Goal: Information Seeking & Learning: Find contact information

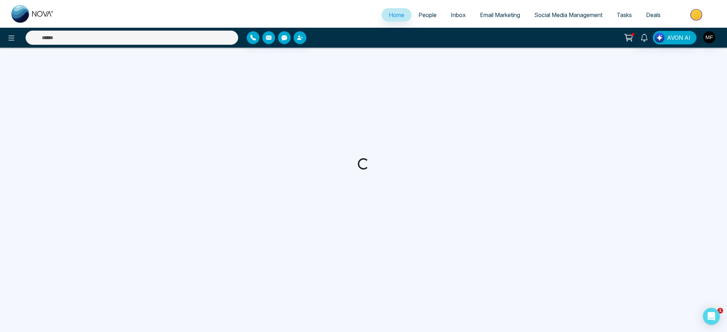
select select "*"
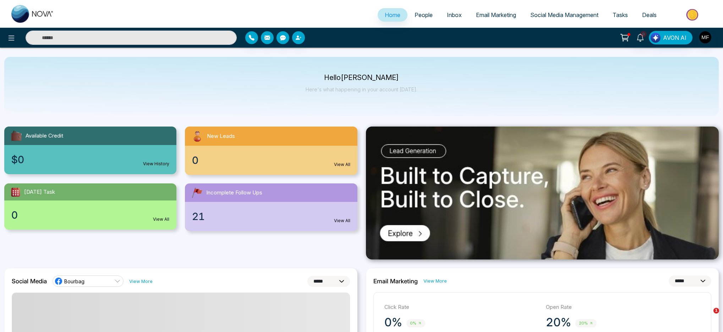
click at [424, 15] on span "People" at bounding box center [424, 14] width 18 height 7
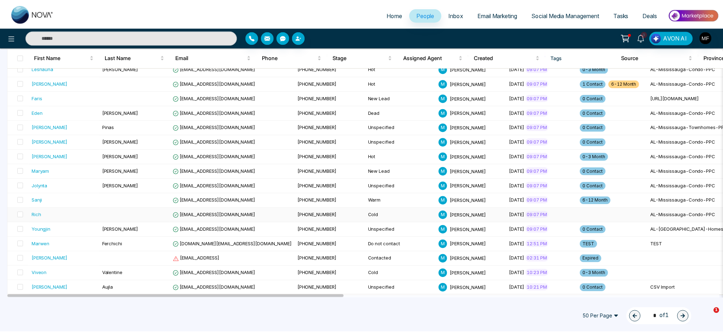
scroll to position [185, 0]
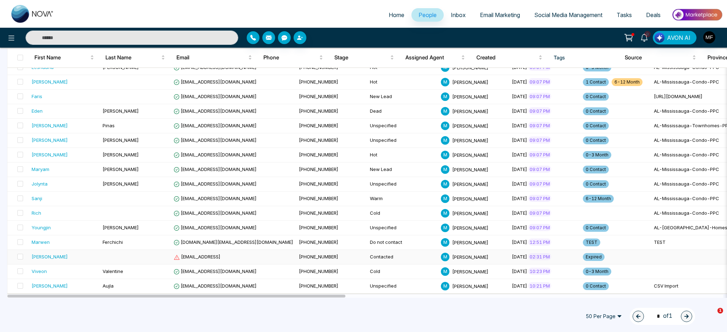
click at [83, 260] on div "[PERSON_NAME]" at bounding box center [64, 256] width 65 height 7
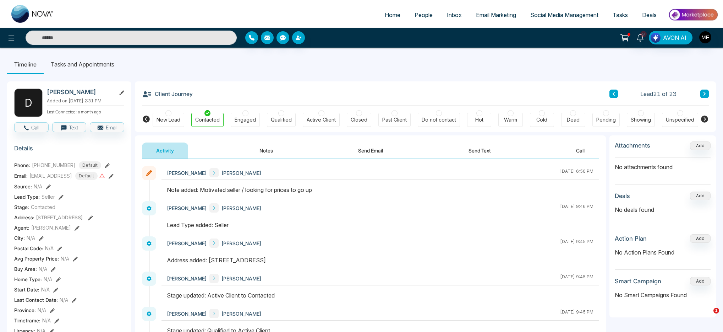
click at [79, 90] on h2 "[PERSON_NAME]" at bounding box center [80, 91] width 66 height 7
copy div "[PERSON_NAME]"
click at [133, 221] on div "D [PERSON_NAME] Added on [DATE] 2:31 PM Last Connected: a month ago Call Text E…" at bounding box center [361, 327] width 709 height 507
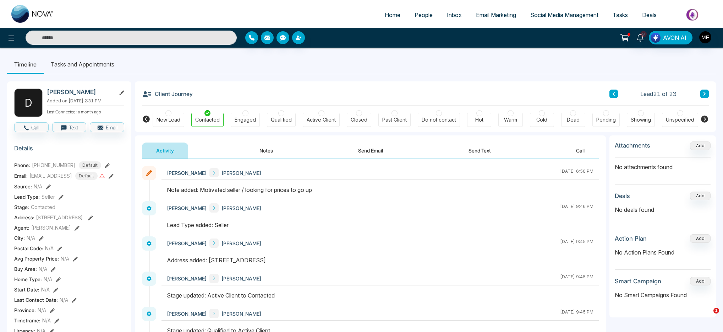
click at [68, 92] on h2 "[PERSON_NAME]" at bounding box center [80, 91] width 66 height 7
copy div "[PERSON_NAME]"
click at [46, 165] on span "[PHONE_NUMBER]" at bounding box center [54, 164] width 44 height 7
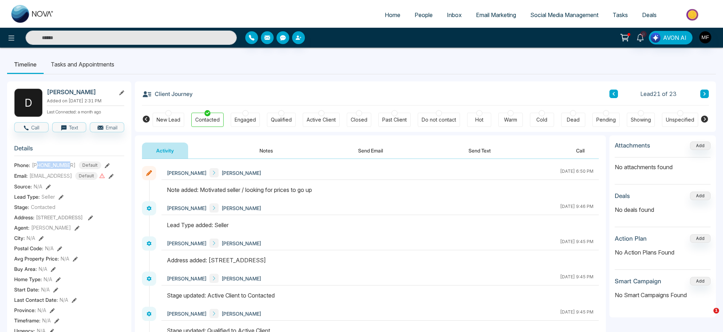
drag, startPoint x: 38, startPoint y: 166, endPoint x: 72, endPoint y: 168, distance: 33.8
click at [72, 168] on div "[PHONE_NUMBER] Default" at bounding box center [66, 165] width 69 height 8
copy span "9054571055"
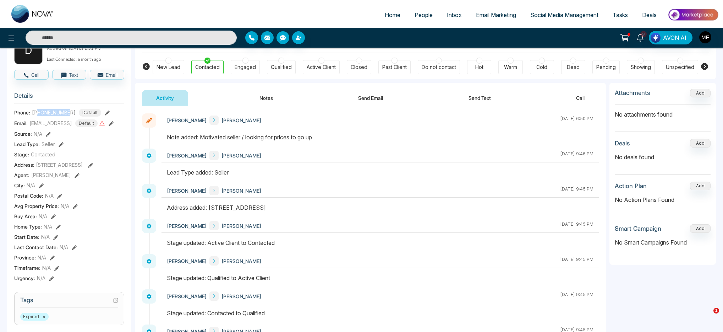
scroll to position [58, 0]
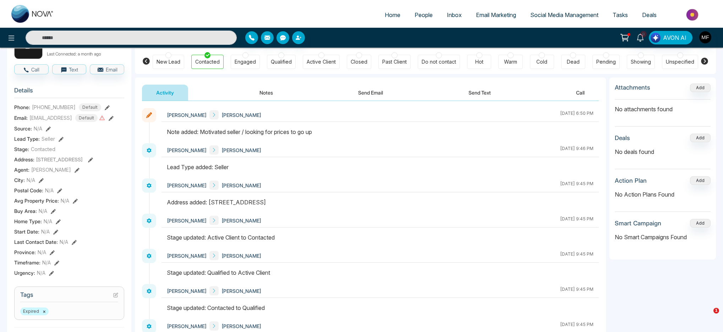
click at [207, 199] on div "Address added: [STREET_ADDRESS]" at bounding box center [380, 202] width 427 height 9
drag, startPoint x: 211, startPoint y: 201, endPoint x: 295, endPoint y: 202, distance: 84.1
click at [295, 202] on div "Address added: [STREET_ADDRESS]" at bounding box center [380, 202] width 427 height 9
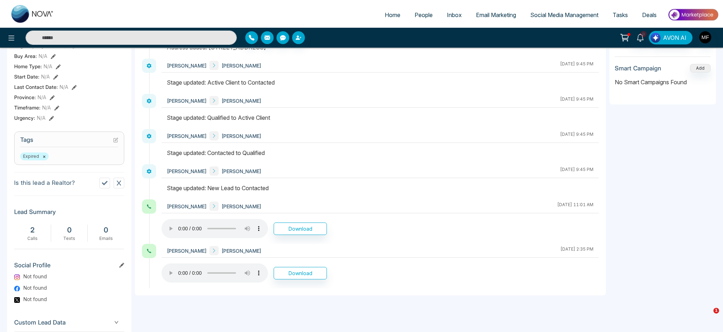
scroll to position [0, 0]
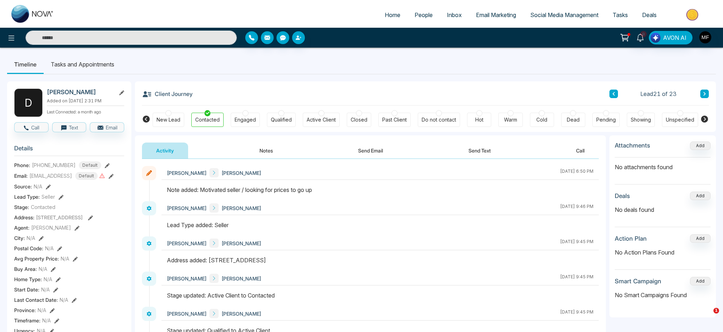
click at [314, 84] on div "Client Journey Lead 21 of 23" at bounding box center [425, 93] width 567 height 24
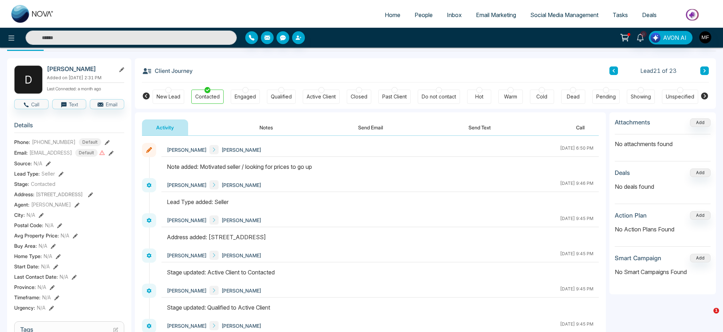
scroll to position [18, 0]
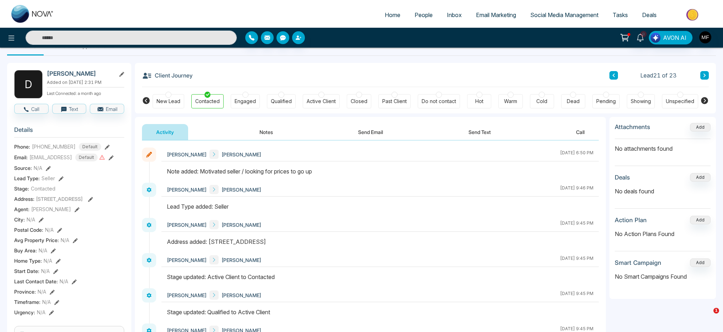
click at [421, 19] on link "People" at bounding box center [423, 14] width 32 height 13
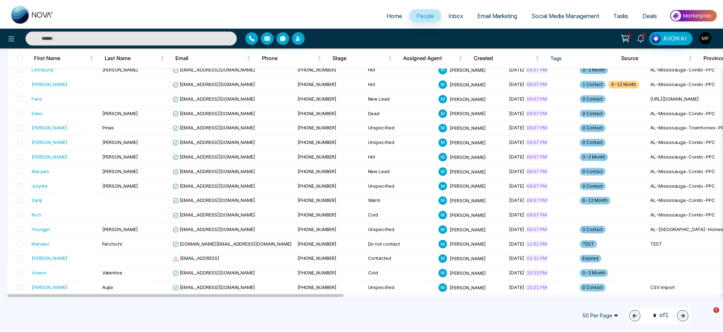
scroll to position [185, 0]
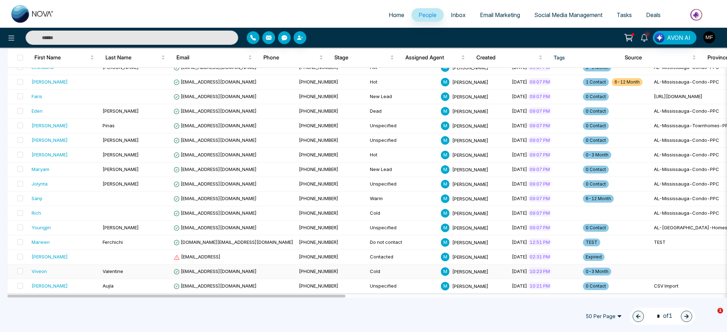
click at [69, 272] on div "Viveon" at bounding box center [64, 270] width 65 height 7
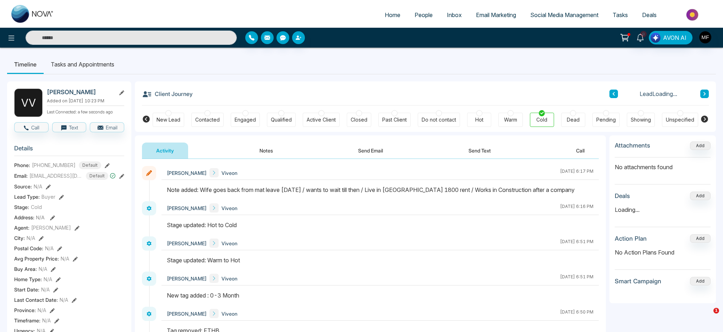
click at [63, 93] on h2 "[PERSON_NAME]" at bounding box center [80, 91] width 66 height 7
copy div "[PERSON_NAME]"
drag, startPoint x: 38, startPoint y: 165, endPoint x: 71, endPoint y: 166, distance: 33.7
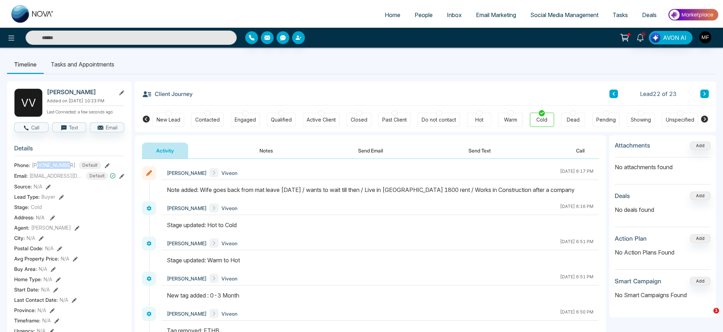
click at [71, 166] on div "[PHONE_NUMBER] Default" at bounding box center [66, 165] width 69 height 8
copy span "6475641255"
click at [51, 177] on span "[EMAIL_ADDRESS][DOMAIN_NAME]" at bounding box center [55, 175] width 53 height 7
click at [121, 175] on icon at bounding box center [121, 176] width 5 height 5
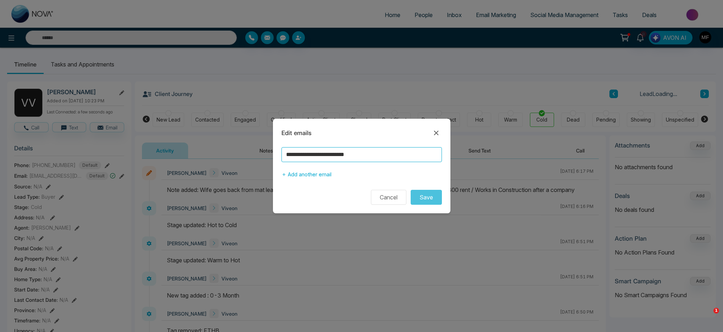
click at [376, 154] on input "**********" at bounding box center [361, 154] width 160 height 15
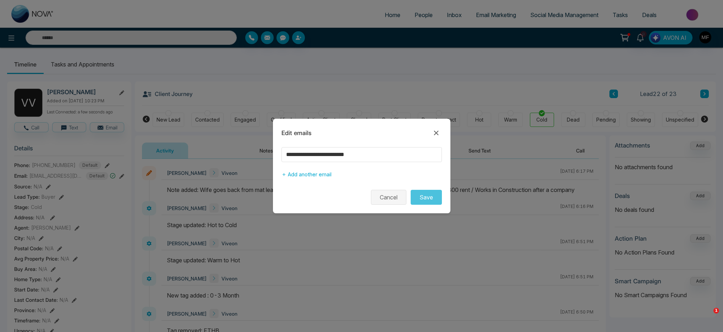
click at [394, 198] on button "Cancel" at bounding box center [388, 197] width 35 height 15
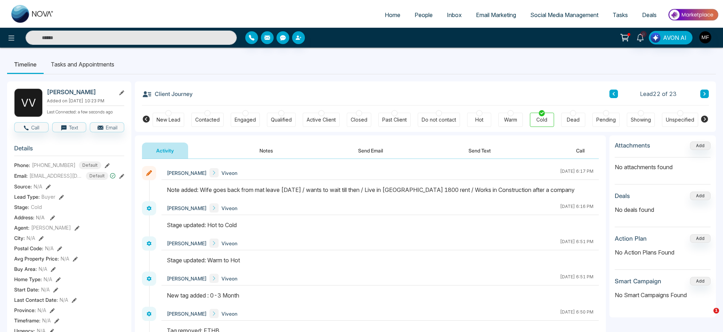
click at [418, 14] on span "People" at bounding box center [424, 14] width 18 height 7
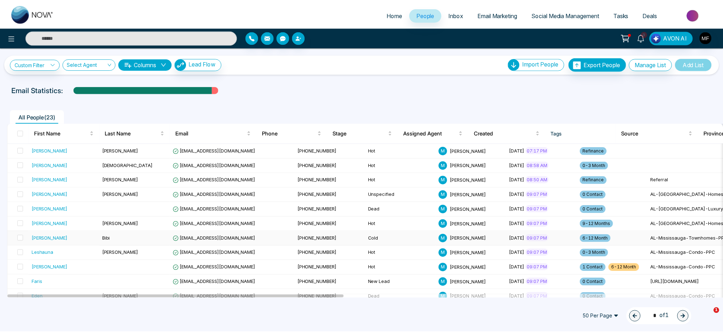
scroll to position [185, 0]
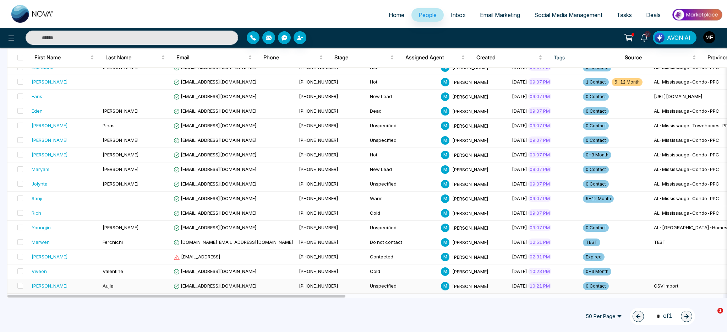
click at [80, 284] on div "[PERSON_NAME]" at bounding box center [64, 285] width 65 height 7
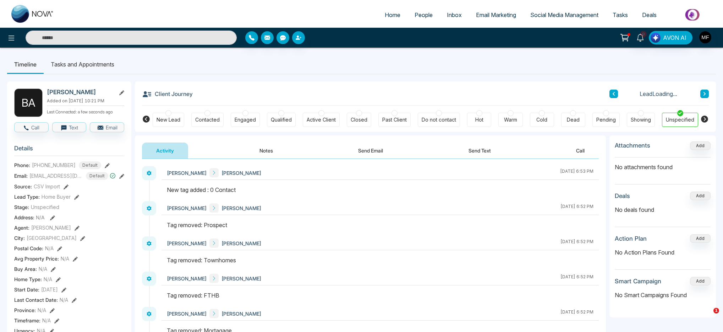
click at [270, 146] on button "Notes" at bounding box center [266, 150] width 42 height 16
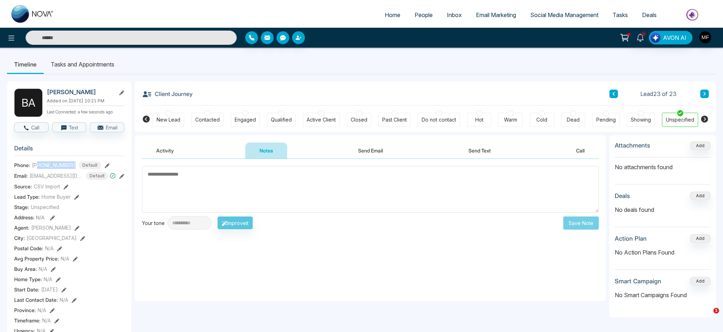
drag, startPoint x: 38, startPoint y: 164, endPoint x: 72, endPoint y: 168, distance: 35.0
click at [72, 168] on div "[PHONE_NUMBER] Default" at bounding box center [66, 165] width 69 height 8
copy span "4372141598"
click at [77, 92] on h2 "[PERSON_NAME]" at bounding box center [80, 91] width 66 height 7
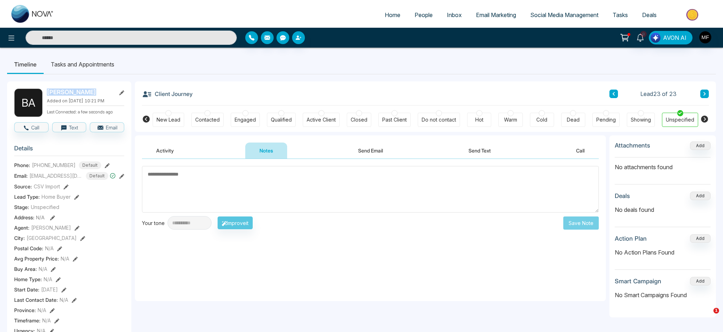
click at [77, 92] on h2 "[PERSON_NAME]" at bounding box center [80, 91] width 66 height 7
copy div "[PERSON_NAME]"
click at [65, 176] on span "[EMAIL_ADDRESS][DOMAIN_NAME]" at bounding box center [55, 175] width 53 height 7
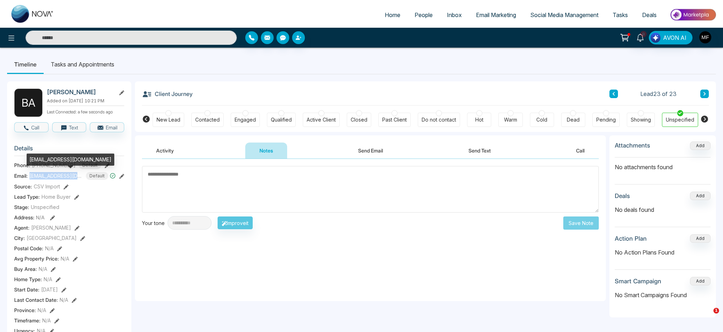
click at [65, 176] on span "[EMAIL_ADDRESS][DOMAIN_NAME]" at bounding box center [55, 175] width 53 height 7
copy span "[EMAIL_ADDRESS][DOMAIN_NAME]"
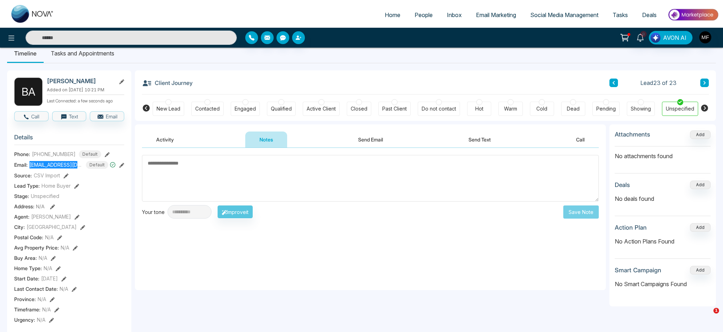
scroll to position [11, 0]
click at [34, 226] on span "[GEOGRAPHIC_DATA]" at bounding box center [52, 226] width 50 height 7
copy span "[GEOGRAPHIC_DATA]"
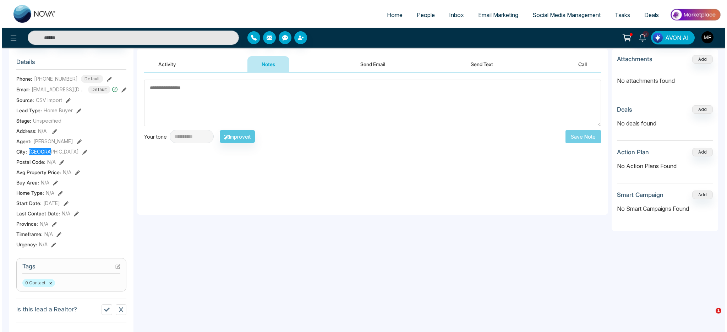
scroll to position [0, 0]
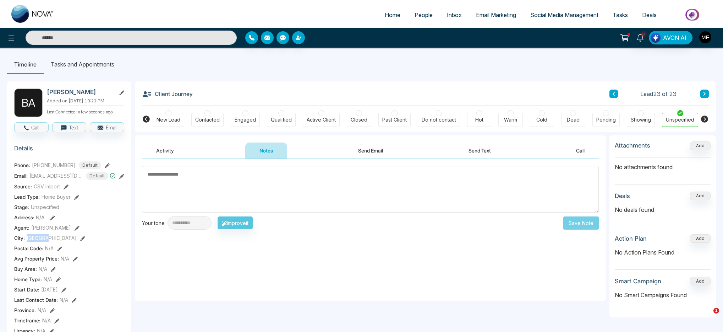
click at [426, 14] on span "People" at bounding box center [424, 14] width 18 height 7
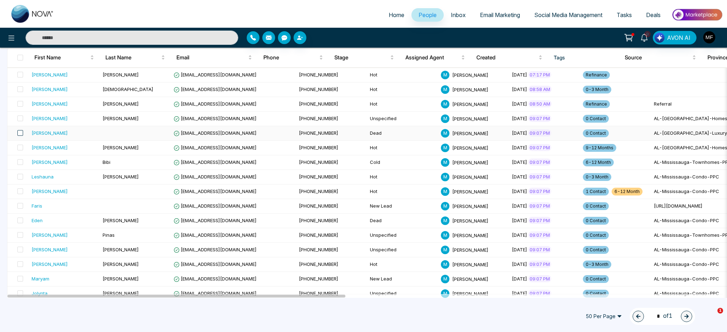
scroll to position [74, 0]
